Goal: Use online tool/utility: Utilize a website feature to perform a specific function

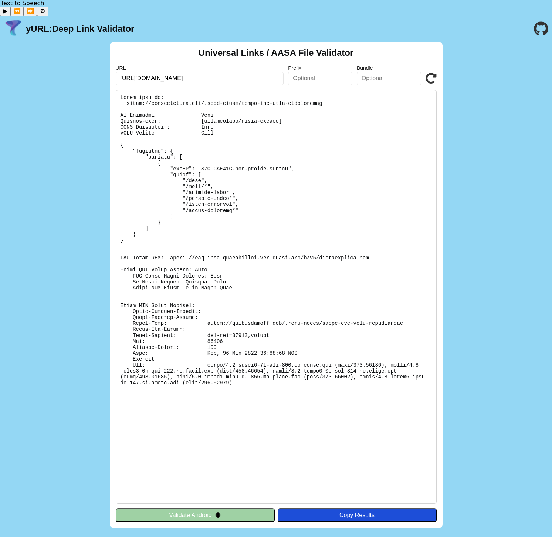
click at [430, 73] on icon at bounding box center [431, 78] width 11 height 11
click at [180, 72] on input "[URL][DOMAIN_NAME]" at bounding box center [200, 78] width 168 height 13
paste input "https://brewlycoffee.app/.well-known/apple-app-site-association (preferred)"
paste input "app/.well-known/apple-app-site-association (preferred)"
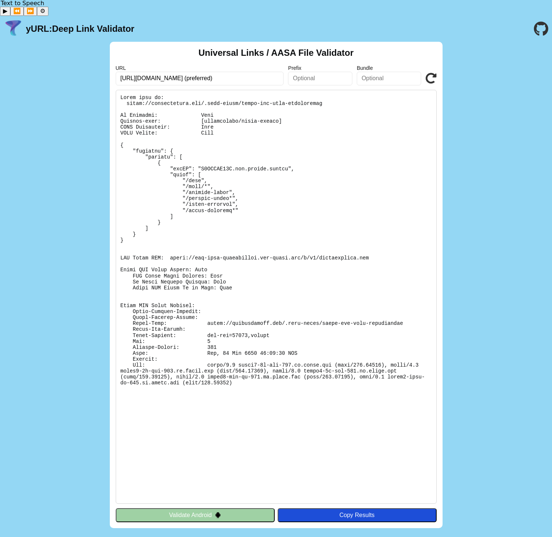
scroll to position [0, 37]
drag, startPoint x: 249, startPoint y: 63, endPoint x: 310, endPoint y: 65, distance: 61.0
click at [310, 65] on div "URL https://brewlycoffee.app/.well-known/apple-app-site-association (preferred)…" at bounding box center [276, 75] width 321 height 20
type input "https://brewlycoffee.app/.well-known/apple-app-site-association"
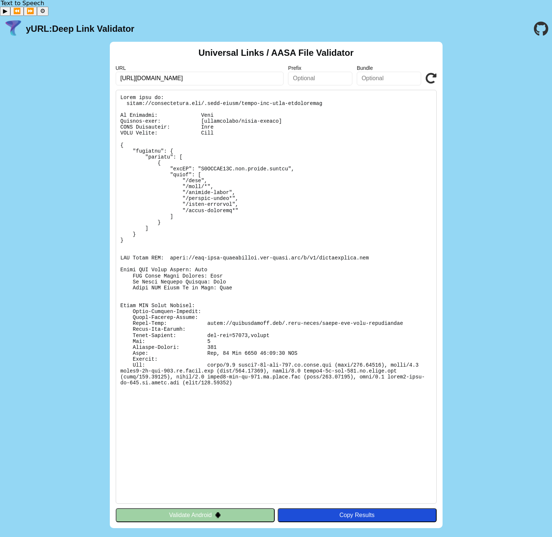
click at [427, 73] on icon at bounding box center [431, 78] width 11 height 11
click at [188, 72] on input "[URL][DOMAIN_NAME]" at bounding box center [200, 78] width 168 height 13
paste input "text"
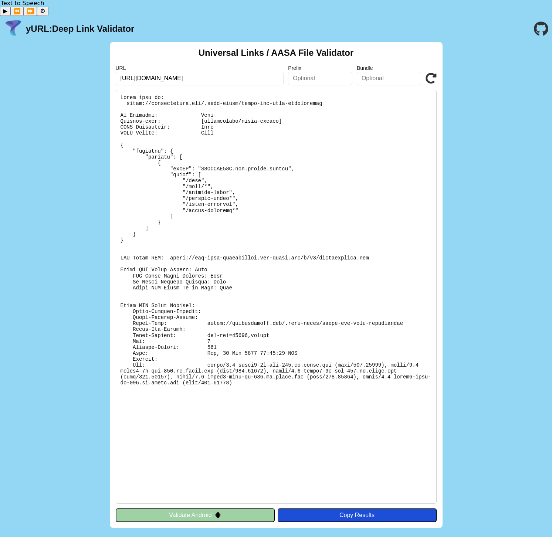
type input "https://brewlycoffee.app"
click at [438, 59] on div "Universal Links / AASA File Validator URL https://brewlycoffee.app Prefix Bundl…" at bounding box center [276, 285] width 333 height 487
click at [424, 65] on div "URL https://brewlycoffee.app Prefix Bundle Validate" at bounding box center [276, 75] width 321 height 20
click at [428, 73] on icon at bounding box center [431, 78] width 11 height 11
click at [336, 252] on pre at bounding box center [276, 297] width 321 height 414
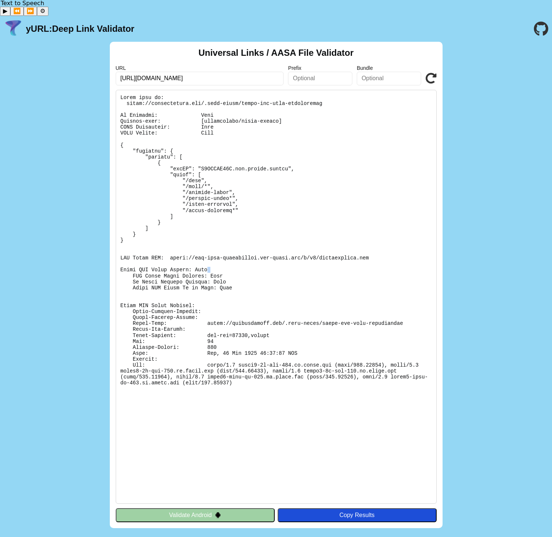
click at [336, 252] on pre at bounding box center [276, 297] width 321 height 414
click at [325, 319] on pre at bounding box center [276, 297] width 321 height 414
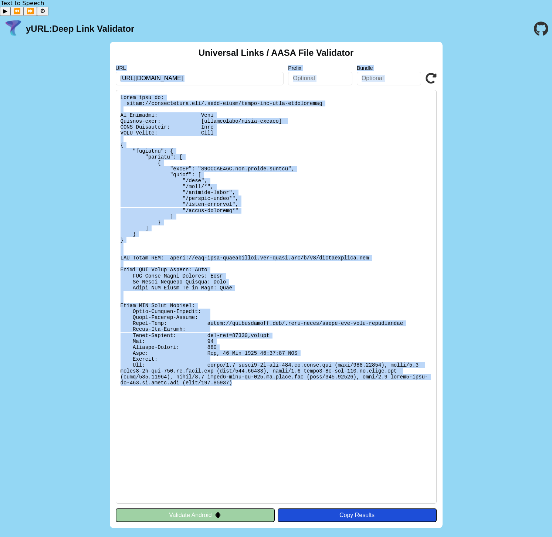
drag, startPoint x: 364, startPoint y: 384, endPoint x: 119, endPoint y: 33, distance: 427.5
click at [119, 42] on div "Universal Links / AASA File Validator URL https://brewlycoffee.app Prefix Bundl…" at bounding box center [276, 285] width 333 height 487
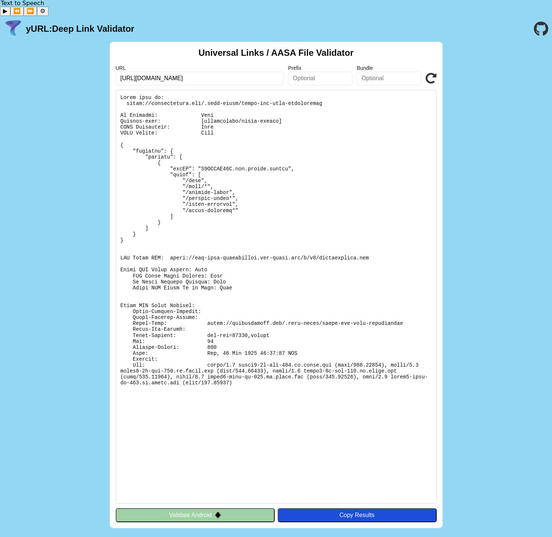
click at [43, 167] on div "Universal Links / AASA File Validator URL https://brewlycoffee.app Prefix Bundl…" at bounding box center [276, 285] width 552 height 487
click at [433, 73] on icon at bounding box center [431, 78] width 11 height 11
click at [432, 73] on icon at bounding box center [431, 78] width 11 height 11
click at [435, 73] on icon at bounding box center [431, 78] width 11 height 11
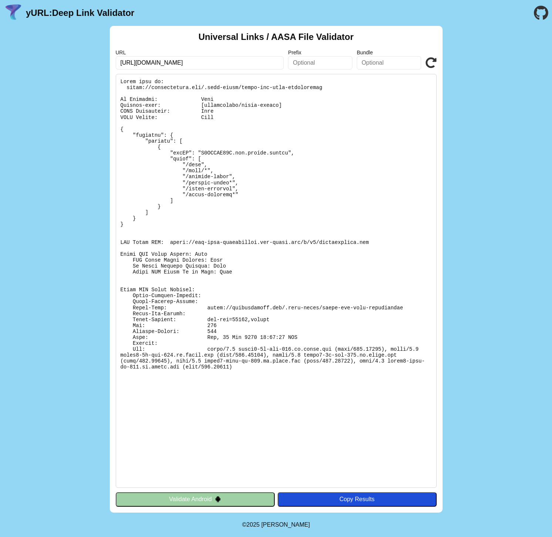
click at [435, 63] on icon at bounding box center [431, 62] width 11 height 11
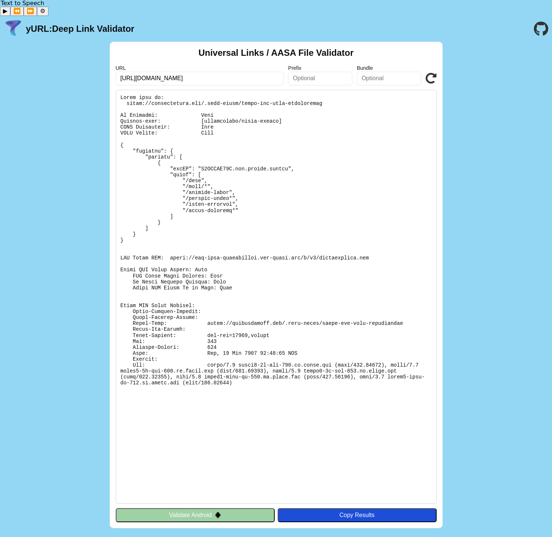
click at [430, 73] on icon at bounding box center [431, 78] width 11 height 11
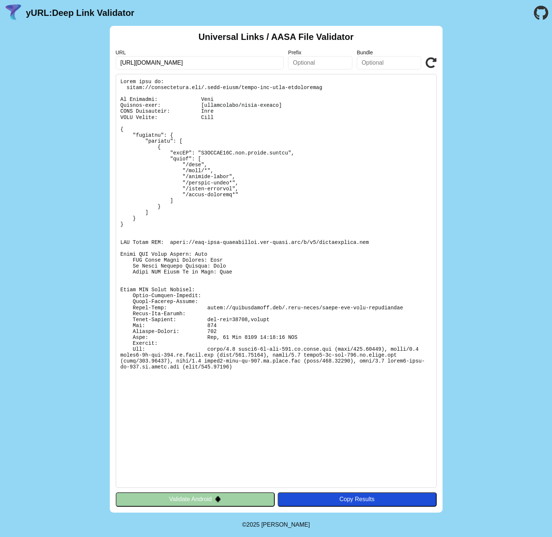
click at [430, 60] on icon at bounding box center [431, 62] width 11 height 11
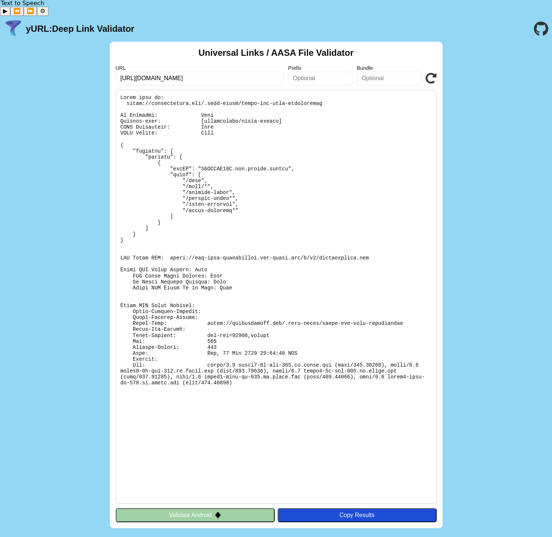
click at [239, 363] on pre at bounding box center [276, 297] width 321 height 414
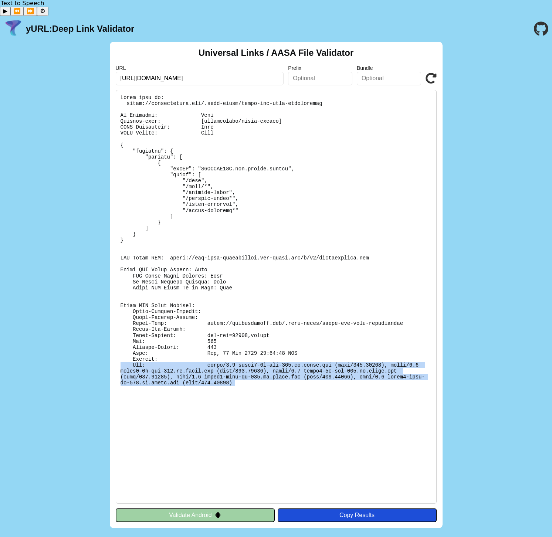
click at [244, 315] on pre at bounding box center [276, 297] width 321 height 414
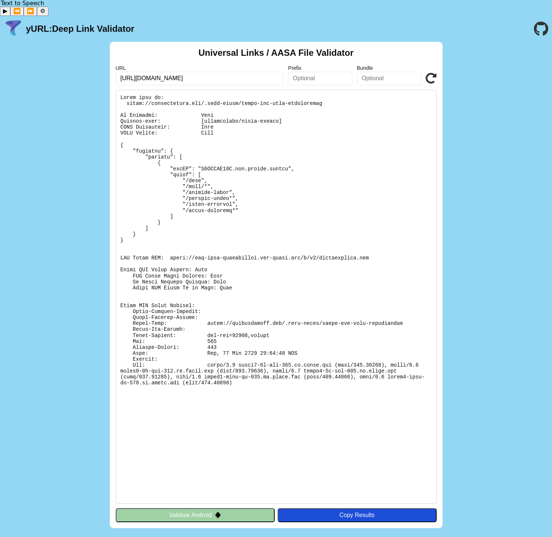
click at [433, 73] on icon at bounding box center [431, 78] width 11 height 11
click at [428, 73] on icon at bounding box center [431, 78] width 11 height 11
click at [435, 73] on icon at bounding box center [431, 78] width 11 height 11
